Goal: Task Accomplishment & Management: Use online tool/utility

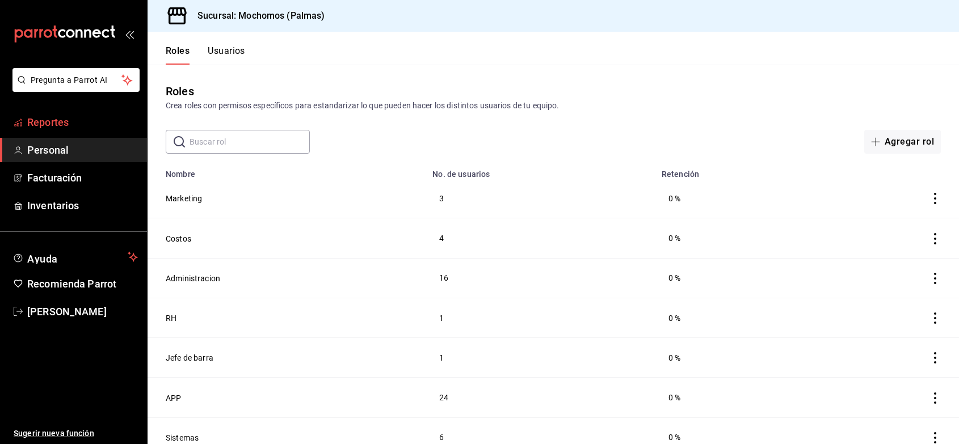
click at [69, 125] on span "Reportes" at bounding box center [82, 122] width 111 height 15
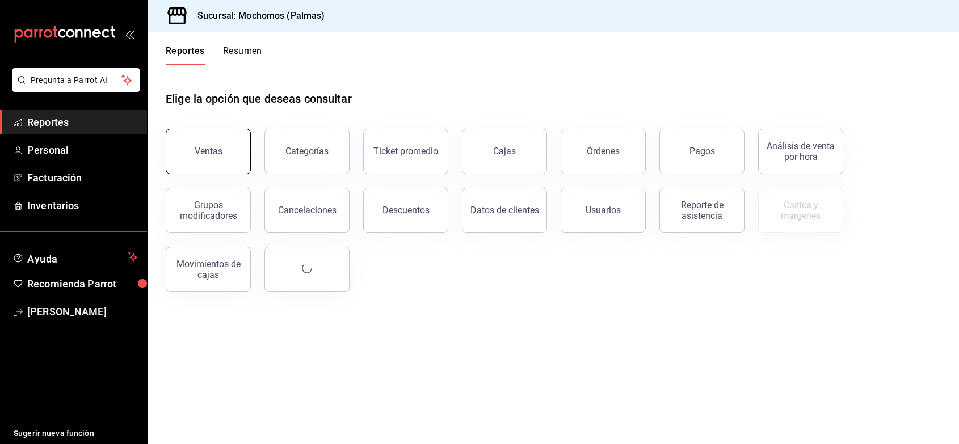
click at [210, 149] on div "Ventas" at bounding box center [209, 151] width 28 height 11
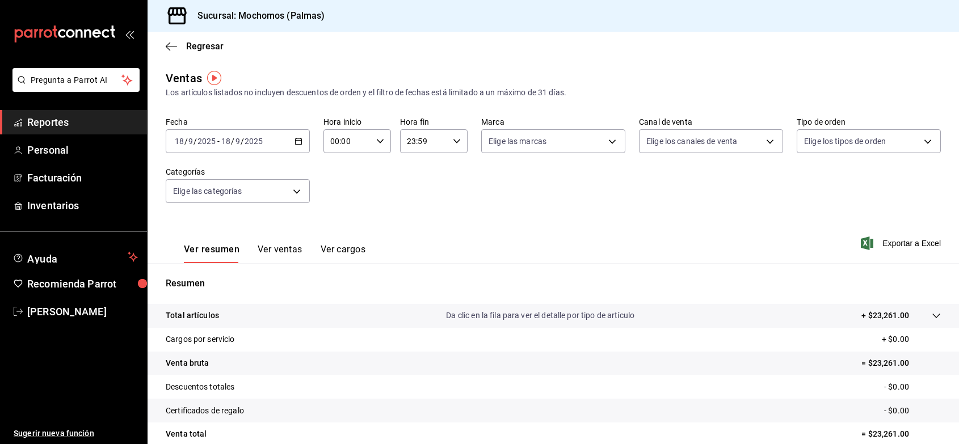
click at [298, 140] on \(Stroke\) "button" at bounding box center [299, 140] width 6 height 1
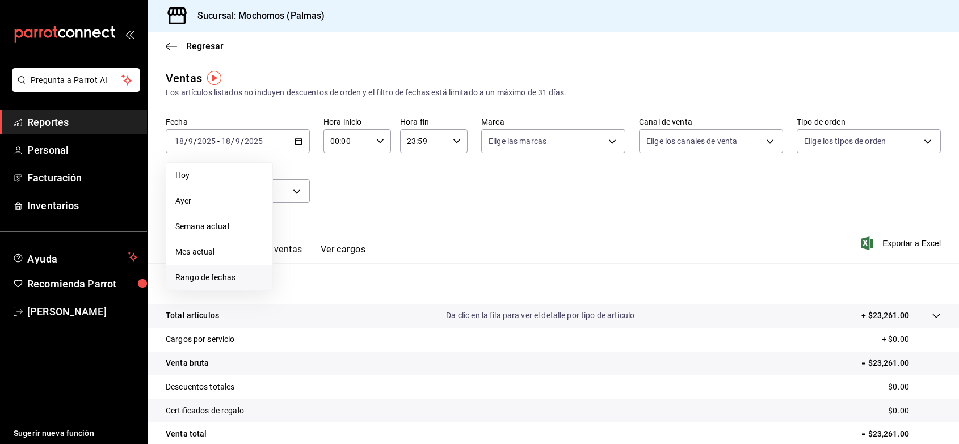
click at [225, 277] on span "Rango de fechas" at bounding box center [219, 278] width 88 height 12
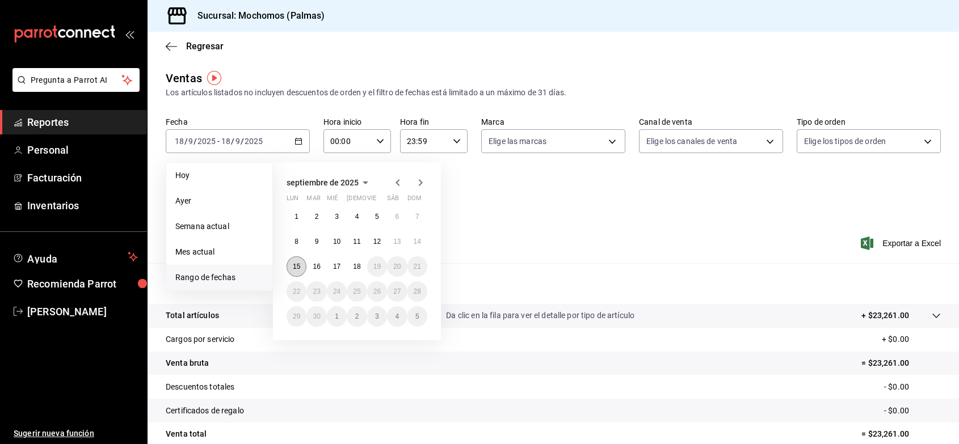
click at [298, 264] on abbr "15" at bounding box center [296, 267] width 7 height 8
drag, startPoint x: 298, startPoint y: 264, endPoint x: 365, endPoint y: 264, distance: 67.0
click at [365, 264] on div "1 2 3 4 5 6 7 8 9 10 11 12 13 14 15 16 17 18 19 20 21 22 23 24 25 26 27 28 29 3…" at bounding box center [357, 267] width 141 height 120
click at [365, 264] on button "18" at bounding box center [357, 267] width 20 height 20
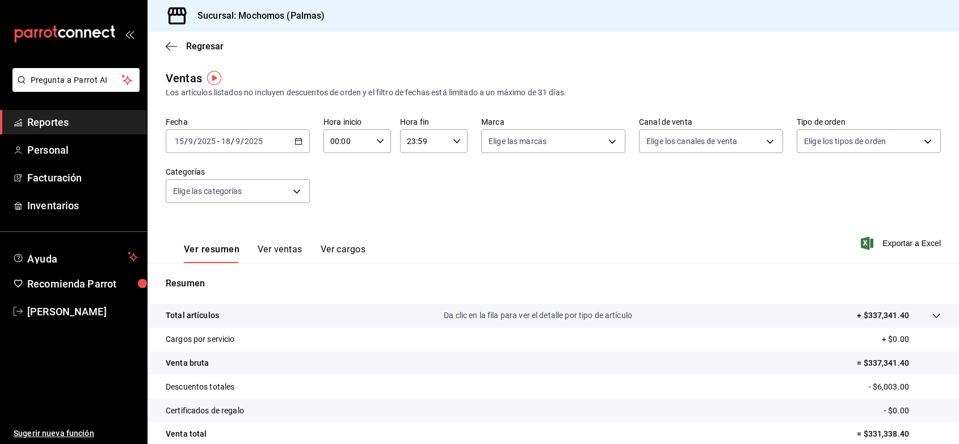
click at [379, 142] on icon "button" at bounding box center [380, 141] width 8 height 8
click at [338, 242] on button "03" at bounding box center [337, 252] width 29 height 23
type input "03:00"
click at [338, 220] on span "05" at bounding box center [337, 221] width 15 height 9
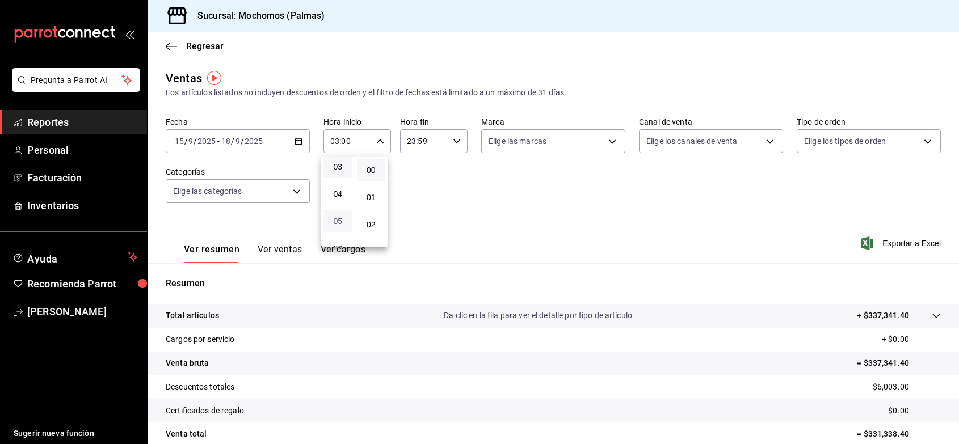
type input "05:00"
click at [451, 140] on div at bounding box center [479, 222] width 959 height 444
click at [453, 140] on icon "button" at bounding box center [457, 141] width 8 height 8
click at [417, 158] on button "20" at bounding box center [413, 166] width 29 height 23
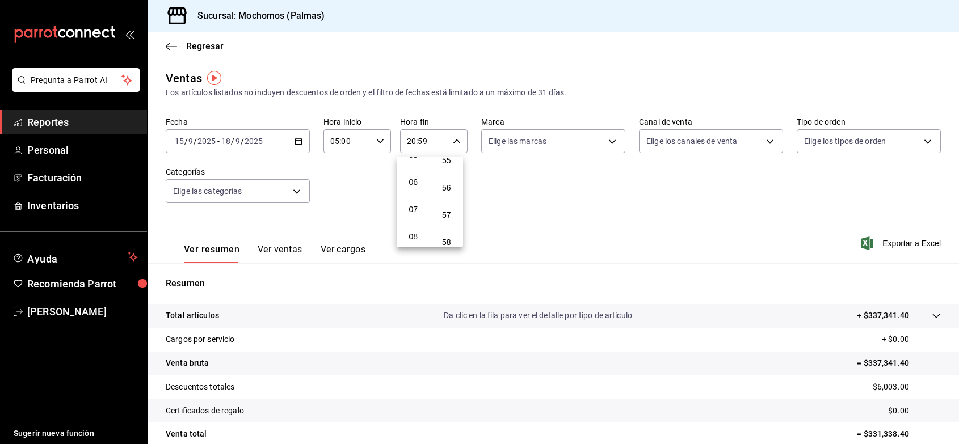
scroll to position [123, 0]
click at [409, 179] on span "05" at bounding box center [413, 183] width 15 height 9
click at [446, 177] on button "56" at bounding box center [446, 188] width 29 height 23
type input "05:56"
click at [442, 170] on span "00" at bounding box center [446, 170] width 15 height 9
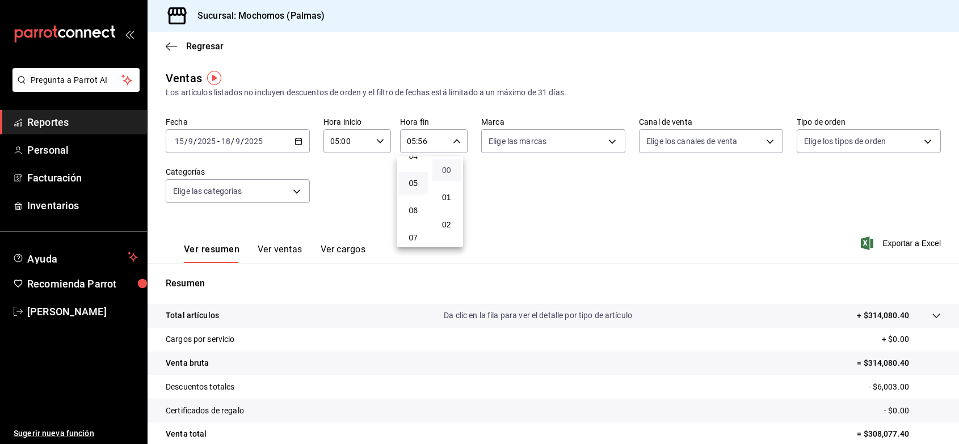
type input "05:00"
click at [637, 225] on div at bounding box center [479, 222] width 959 height 444
click at [877, 240] on span "Exportar a Excel" at bounding box center [902, 244] width 78 height 14
